Goal: Navigation & Orientation: Find specific page/section

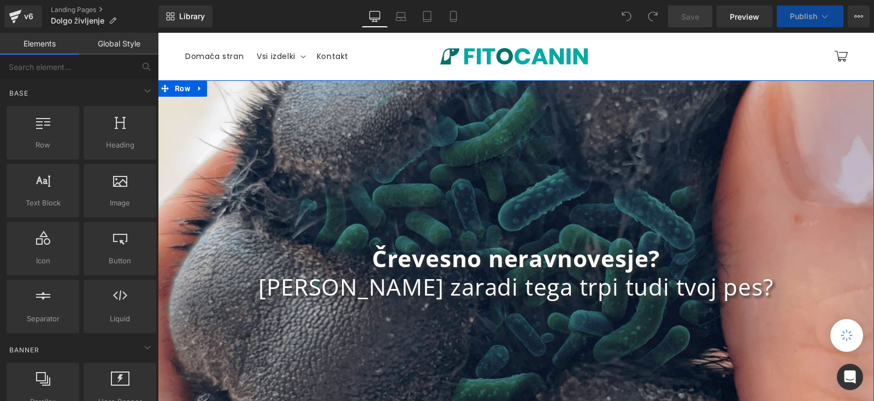
click at [466, 263] on b "Črevesno neravnovesje?" at bounding box center [516, 258] width 288 height 31
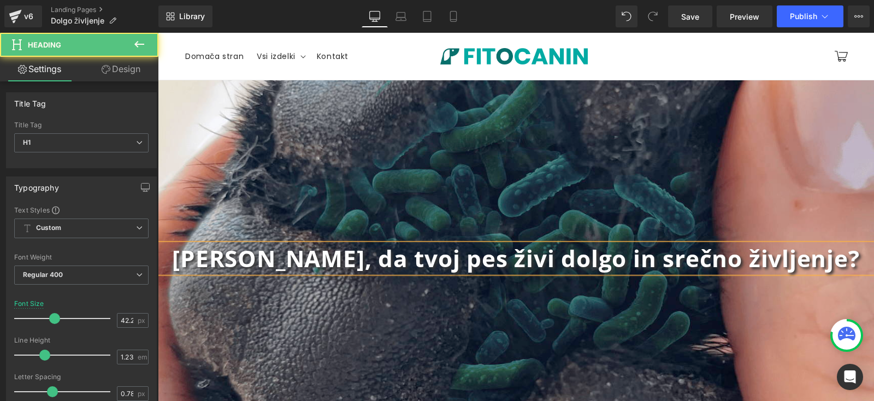
click at [493, 262] on b "Želiš, da tvoj pes živi dolgo in srečno življenje?" at bounding box center [515, 258] width 687 height 31
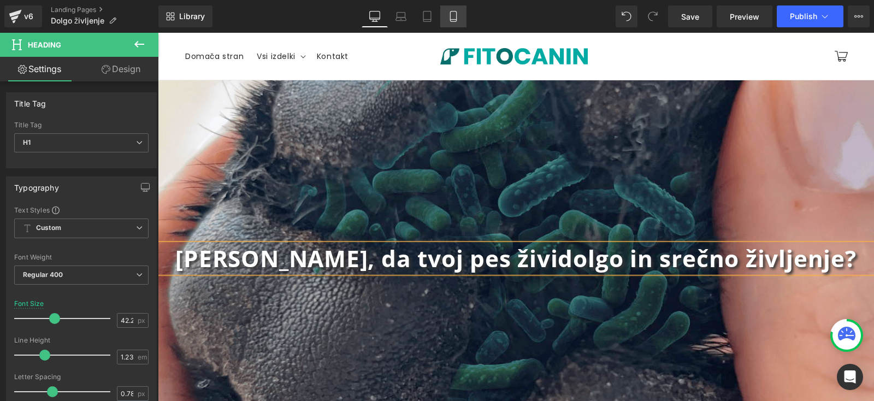
click at [454, 15] on icon at bounding box center [453, 16] width 11 height 11
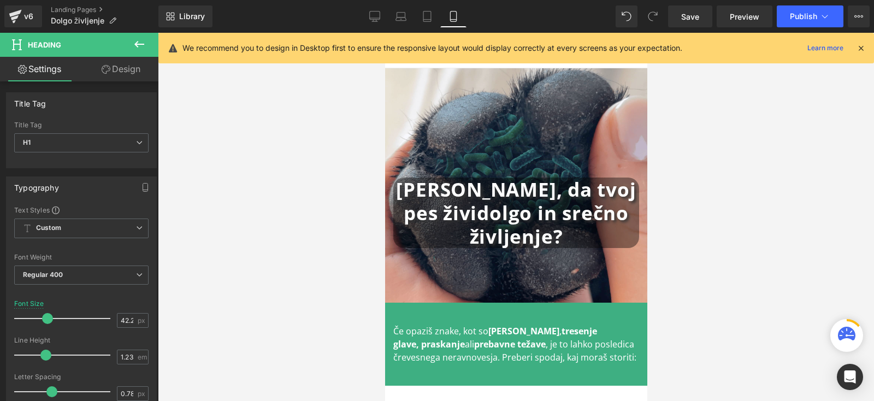
scroll to position [20, 0]
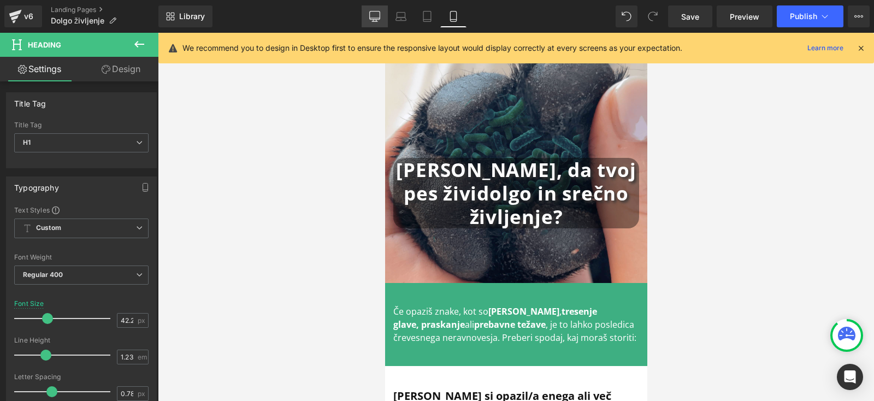
click at [376, 17] on icon at bounding box center [374, 16] width 11 height 11
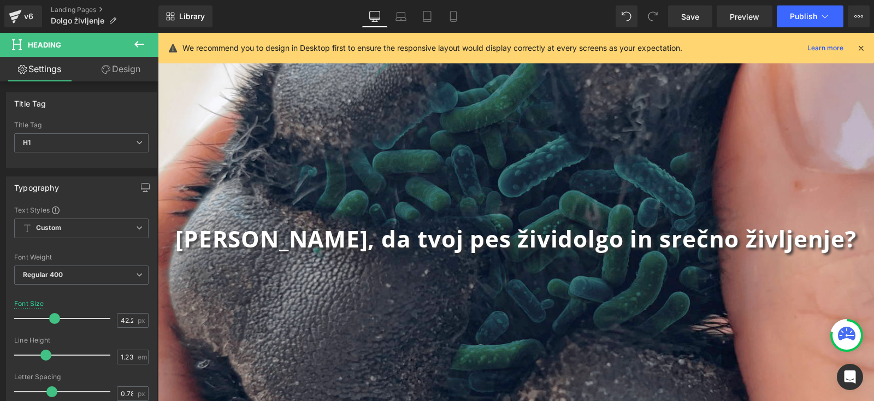
scroll to position [86, 0]
